Goal: Information Seeking & Learning: Find specific page/section

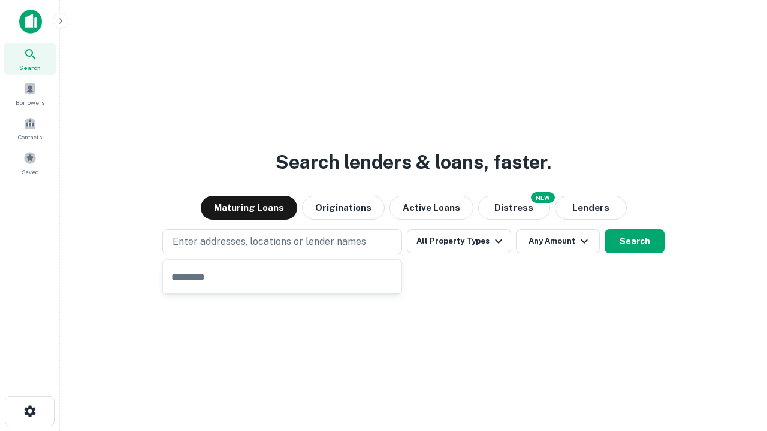
type input "**********"
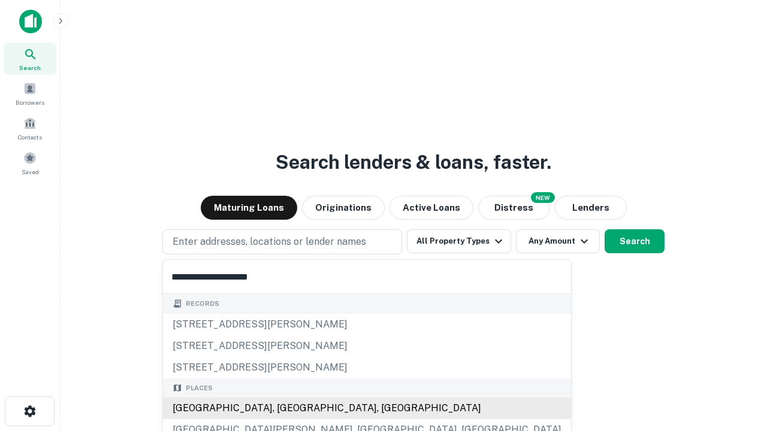
click at [286, 409] on div "[GEOGRAPHIC_DATA], [GEOGRAPHIC_DATA], [GEOGRAPHIC_DATA]" at bounding box center [367, 409] width 408 height 22
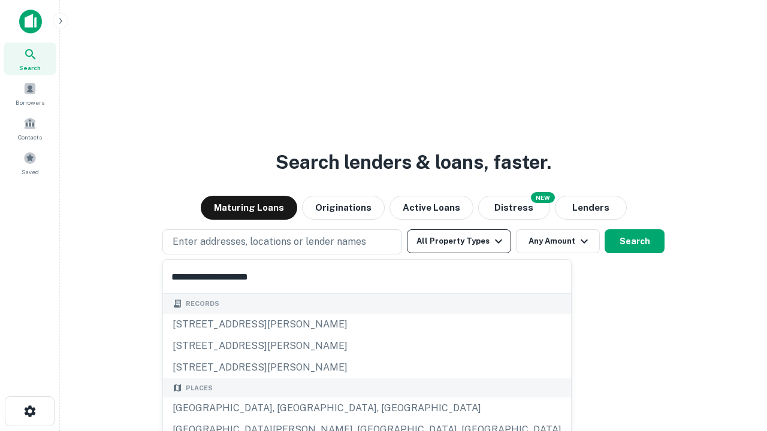
click at [459, 241] on button "All Property Types" at bounding box center [459, 242] width 104 height 24
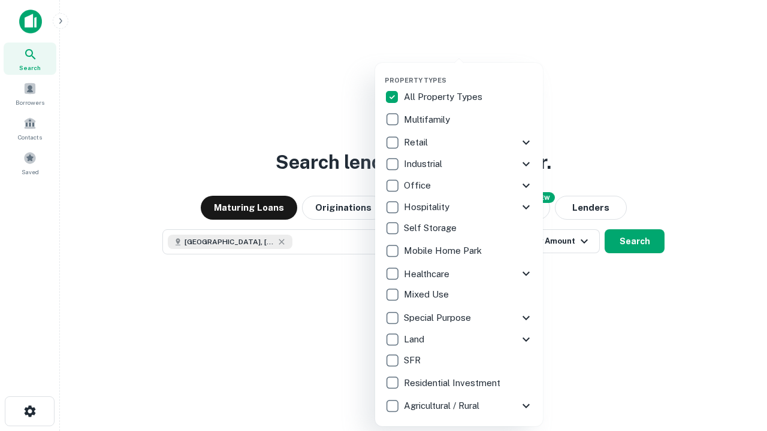
click at [469, 73] on button "button" at bounding box center [469, 73] width 168 height 1
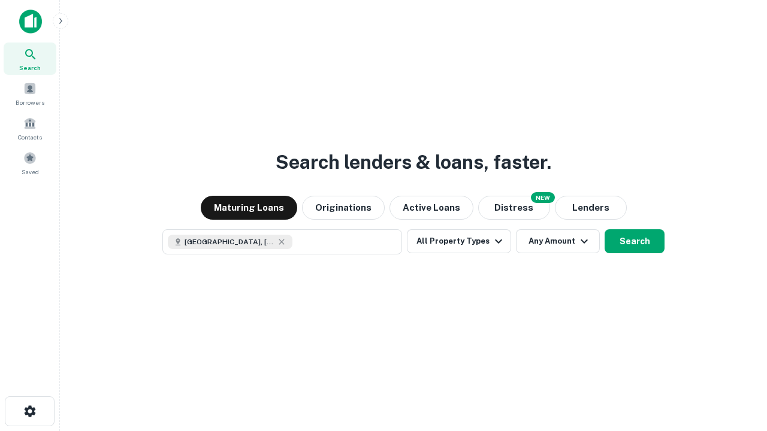
scroll to position [19, 0]
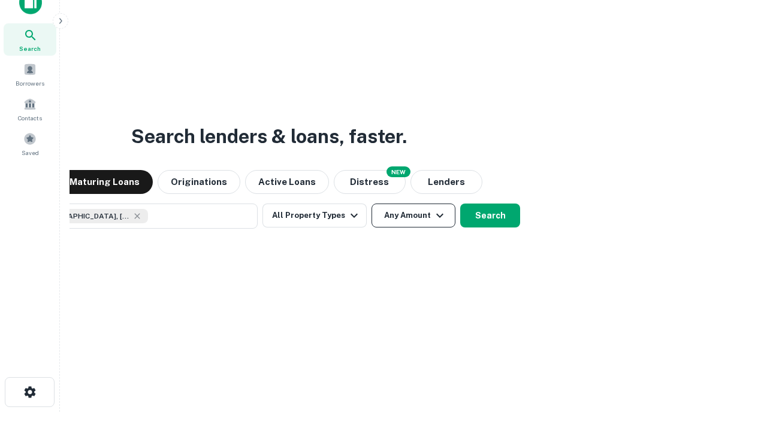
click at [372, 204] on button "Any Amount" at bounding box center [414, 216] width 84 height 24
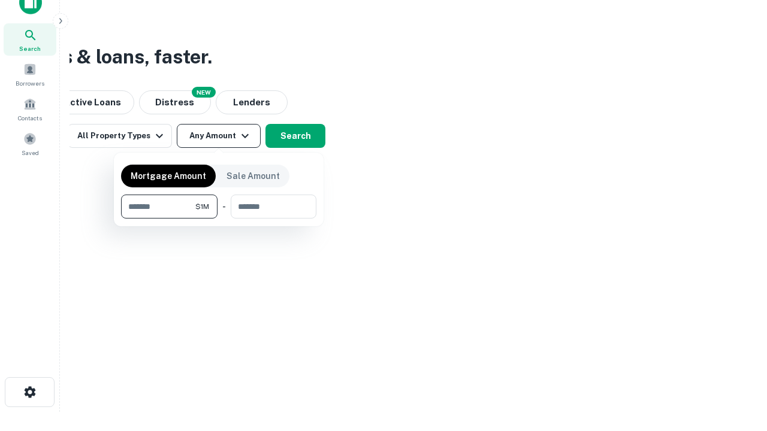
type input "*******"
click at [219, 219] on button "button" at bounding box center [218, 219] width 195 height 1
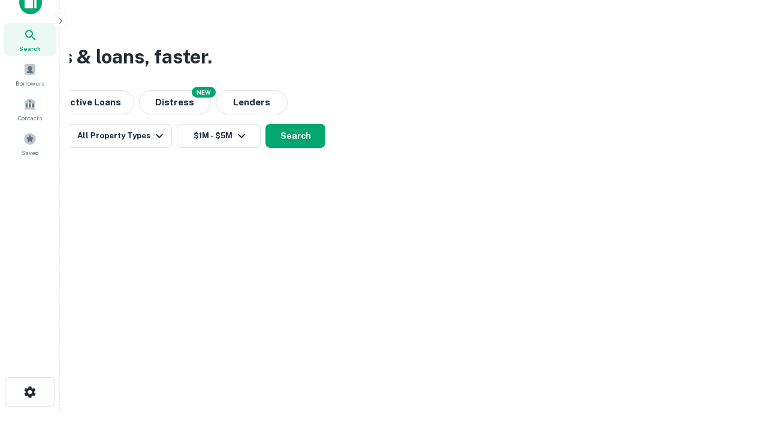
scroll to position [7, 221]
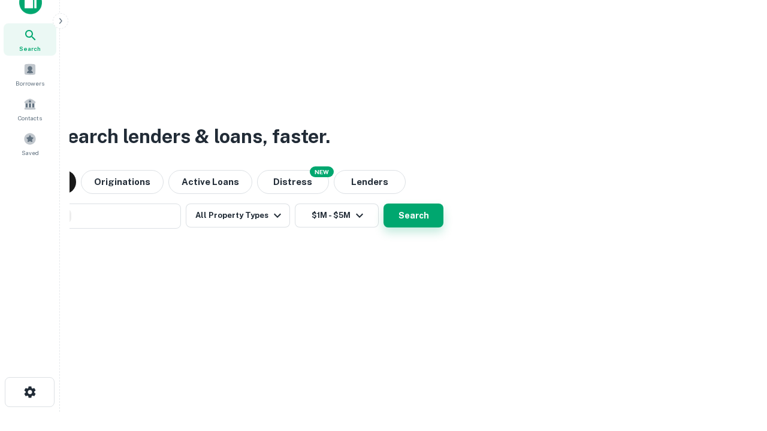
click at [384, 204] on button "Search" at bounding box center [414, 216] width 60 height 24
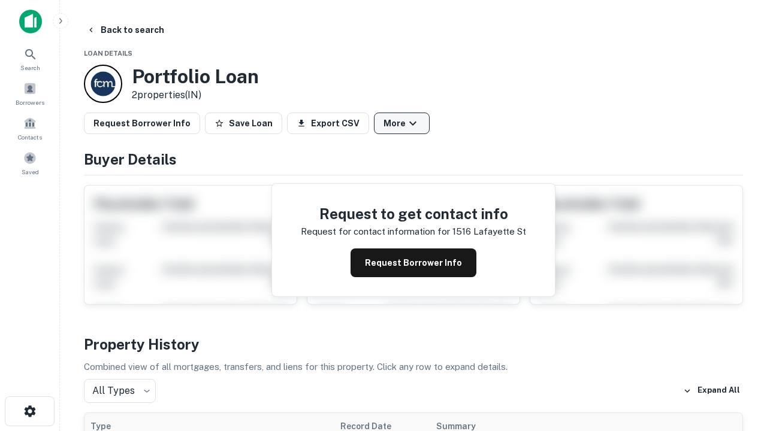
click at [401, 123] on button "More" at bounding box center [402, 124] width 56 height 22
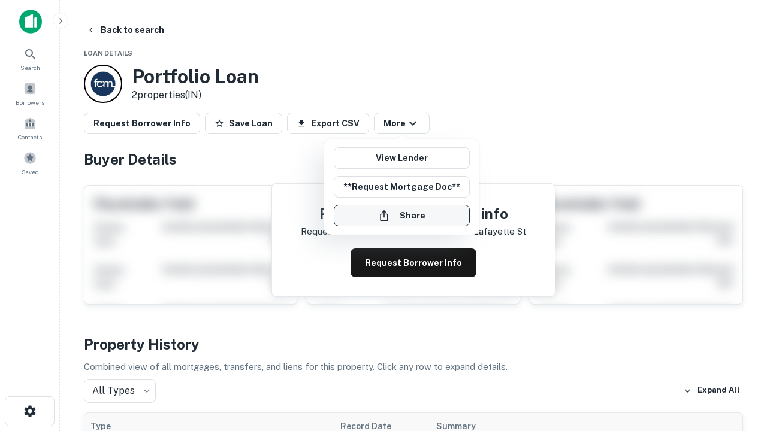
click at [401, 216] on button "Share" at bounding box center [402, 216] width 136 height 22
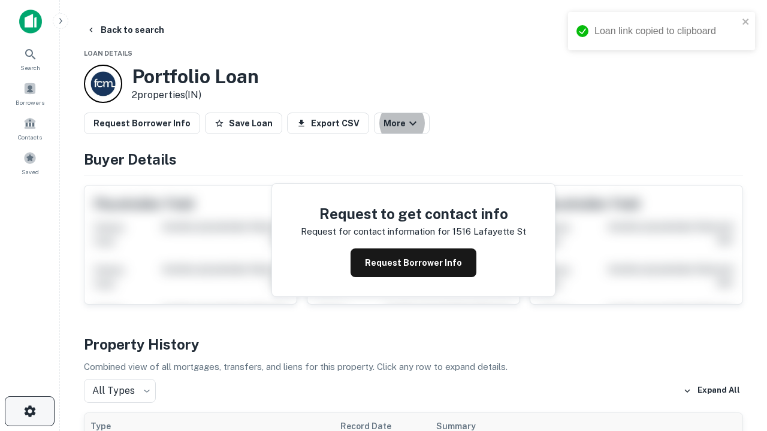
click at [29, 412] on icon "button" at bounding box center [30, 411] width 14 height 14
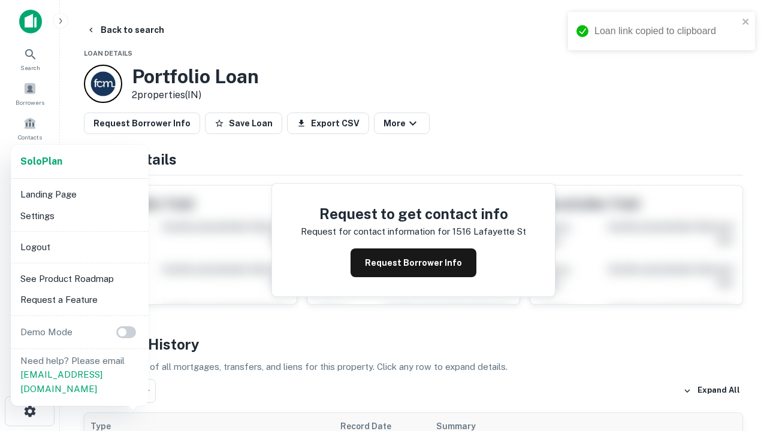
click at [79, 247] on li "Logout" at bounding box center [80, 248] width 128 height 22
